Goal: Check status: Check status

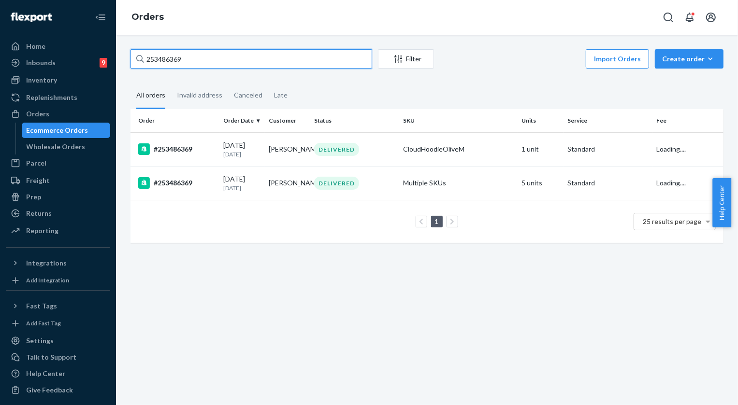
click at [196, 62] on input "253486369" at bounding box center [251, 58] width 242 height 19
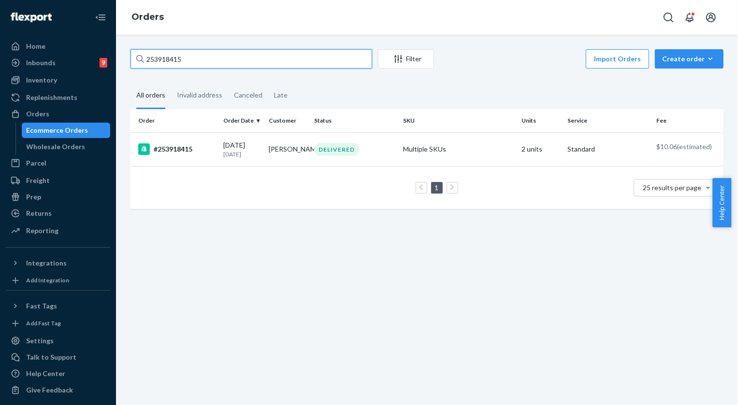
type input "253918415"
click at [426, 151] on td "Multiple SKUs" at bounding box center [458, 149] width 118 height 34
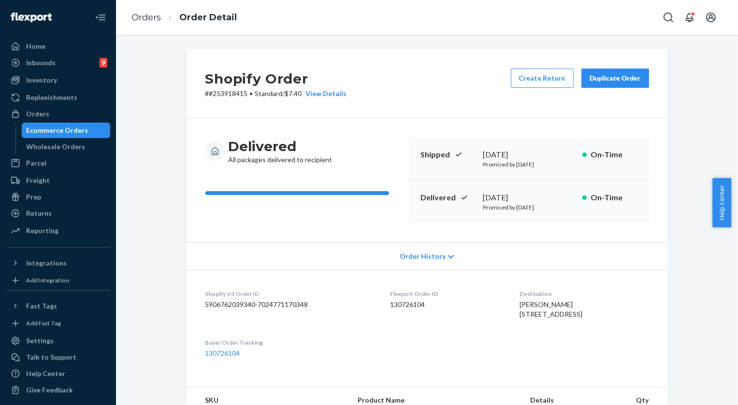
drag, startPoint x: 504, startPoint y: 303, endPoint x: 566, endPoint y: 328, distance: 65.9
click at [566, 328] on dl "Shopify V3 Order ID 5906762039340-7024771170348 Flexport Order ID 130726104 Des…" at bounding box center [427, 324] width 482 height 108
copy span "[PERSON_NAME] [STREET_ADDRESS]"
click at [143, 19] on link "Orders" at bounding box center [145, 17] width 29 height 11
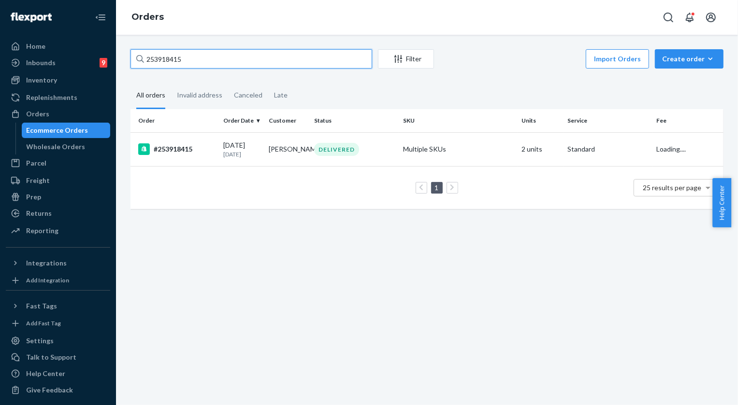
click at [196, 58] on input "253918415" at bounding box center [251, 58] width 242 height 19
paste input "4697259"
type input "254697259"
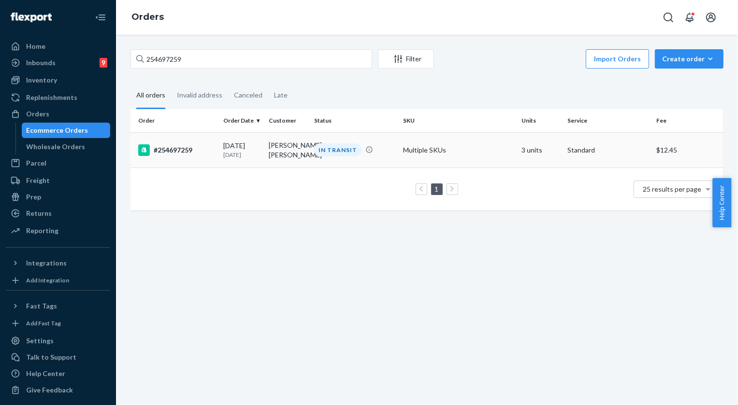
click at [334, 153] on div "IN TRANSIT" at bounding box center [337, 149] width 47 height 13
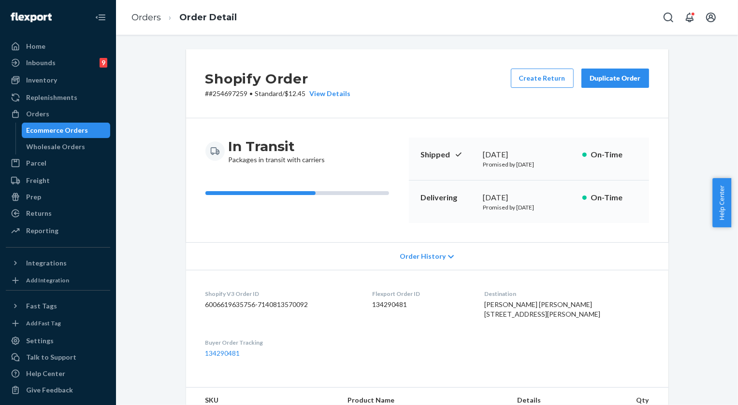
drag, startPoint x: 498, startPoint y: 304, endPoint x: 546, endPoint y: 324, distance: 52.2
click at [546, 324] on dl "Shopify V3 Order ID 6006619635756-7140813570092 Flexport Order ID 134290481 Des…" at bounding box center [427, 324] width 482 height 108
copy span "[PERSON_NAME] [PERSON_NAME] [STREET_ADDRESS][PERSON_NAME]"
click at [631, 283] on dl "Shopify V3 Order ID 6006619635756-7140813570092 Flexport Order ID 134290481 Des…" at bounding box center [427, 324] width 482 height 108
